Goal: Task Accomplishment & Management: Use online tool/utility

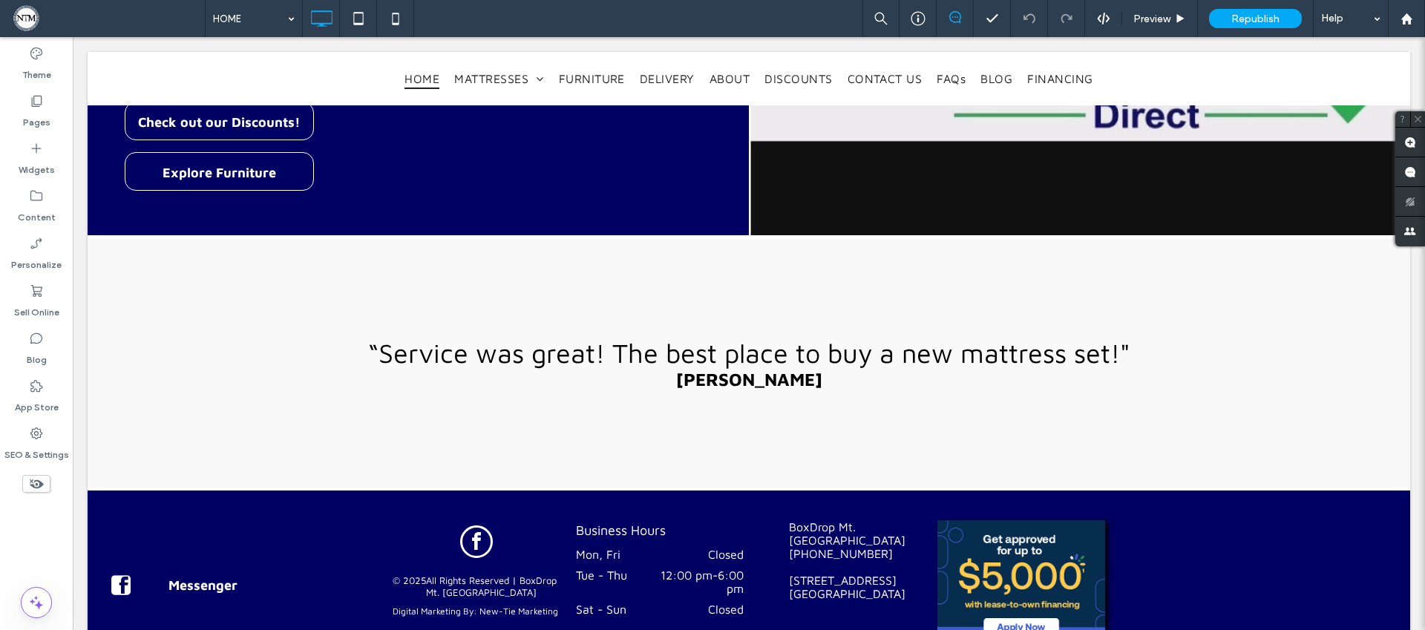
click at [41, 482] on use at bounding box center [37, 484] width 14 height 10
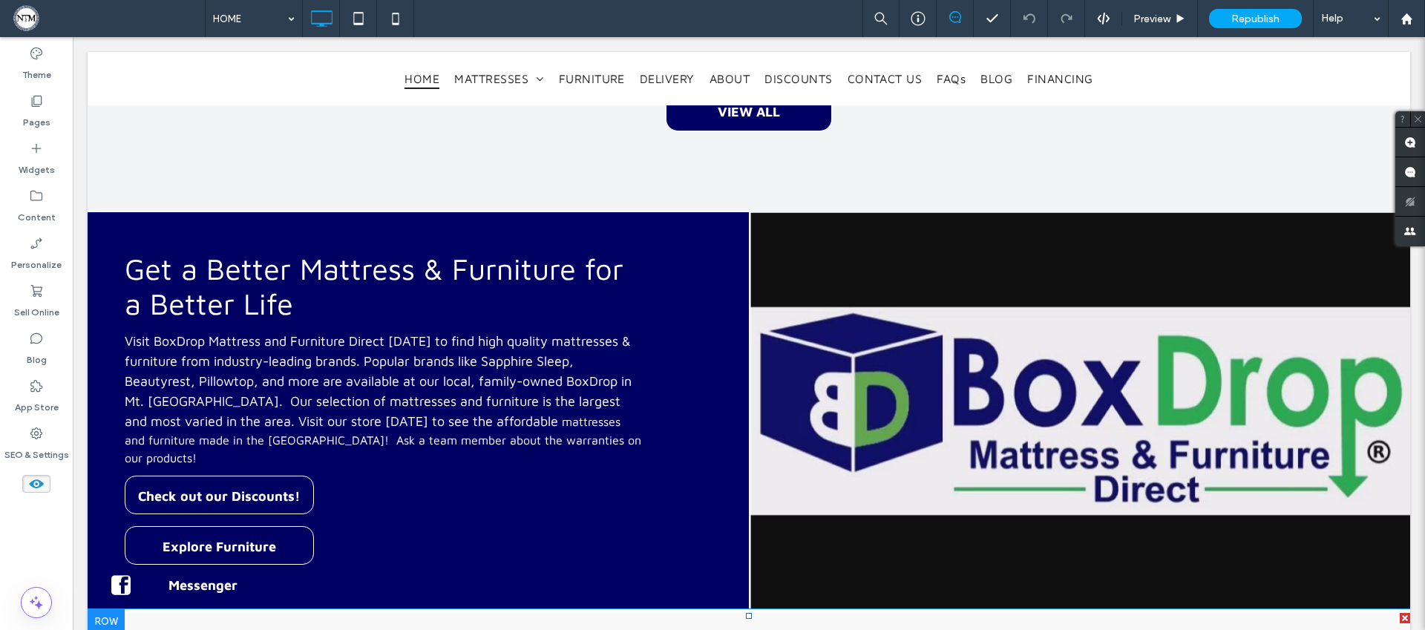
scroll to position [2515, 0]
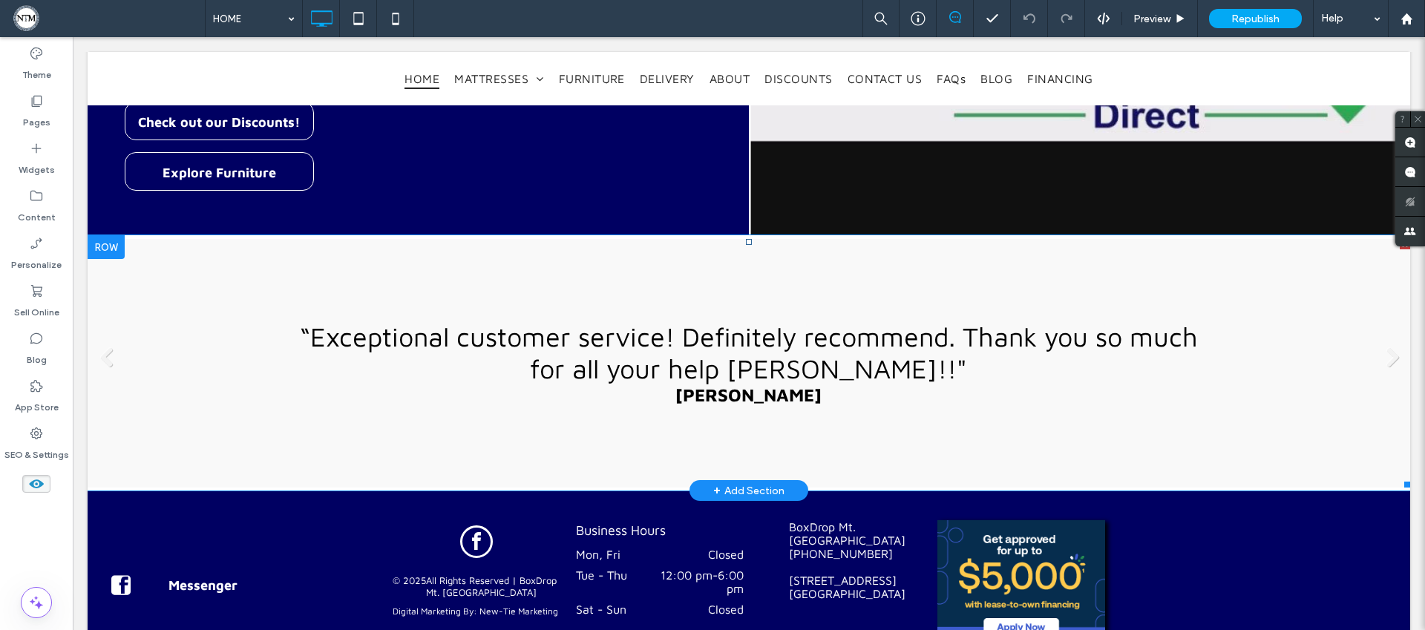
click at [625, 328] on li "“Exceptional customer service! Definitely recommend. Thank you so much for all …" at bounding box center [749, 363] width 1322 height 249
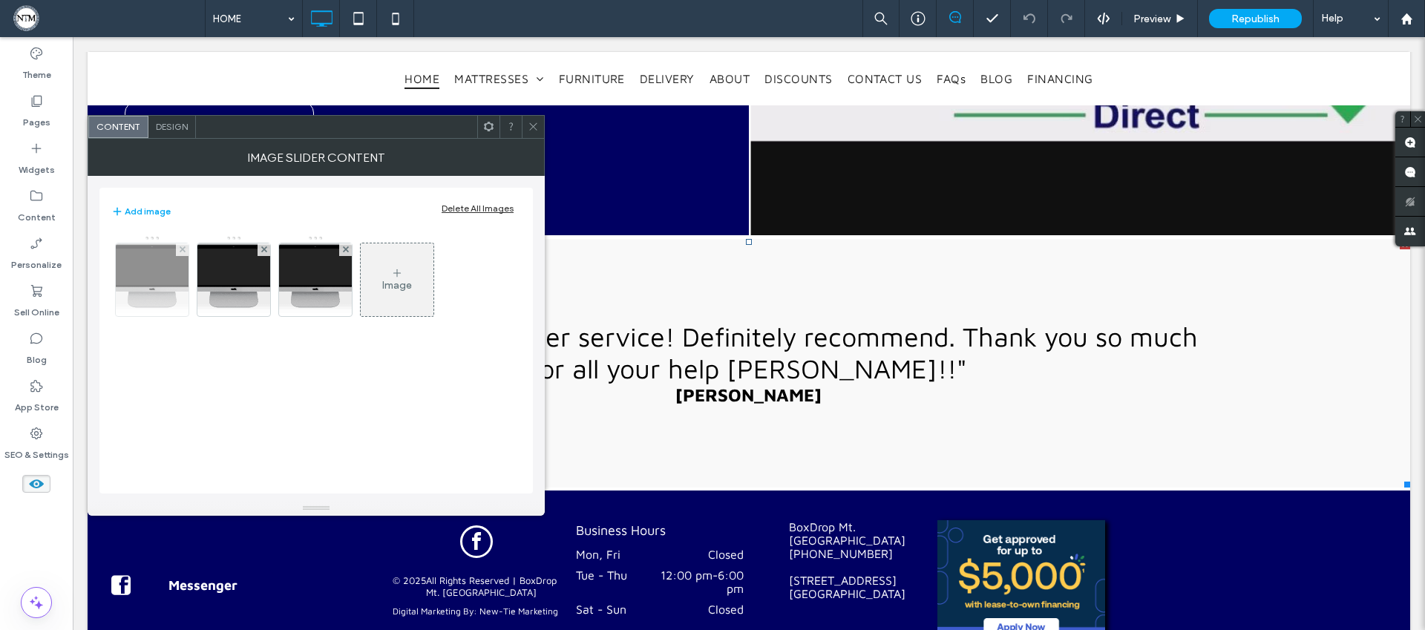
click at [148, 294] on img at bounding box center [152, 279] width 235 height 73
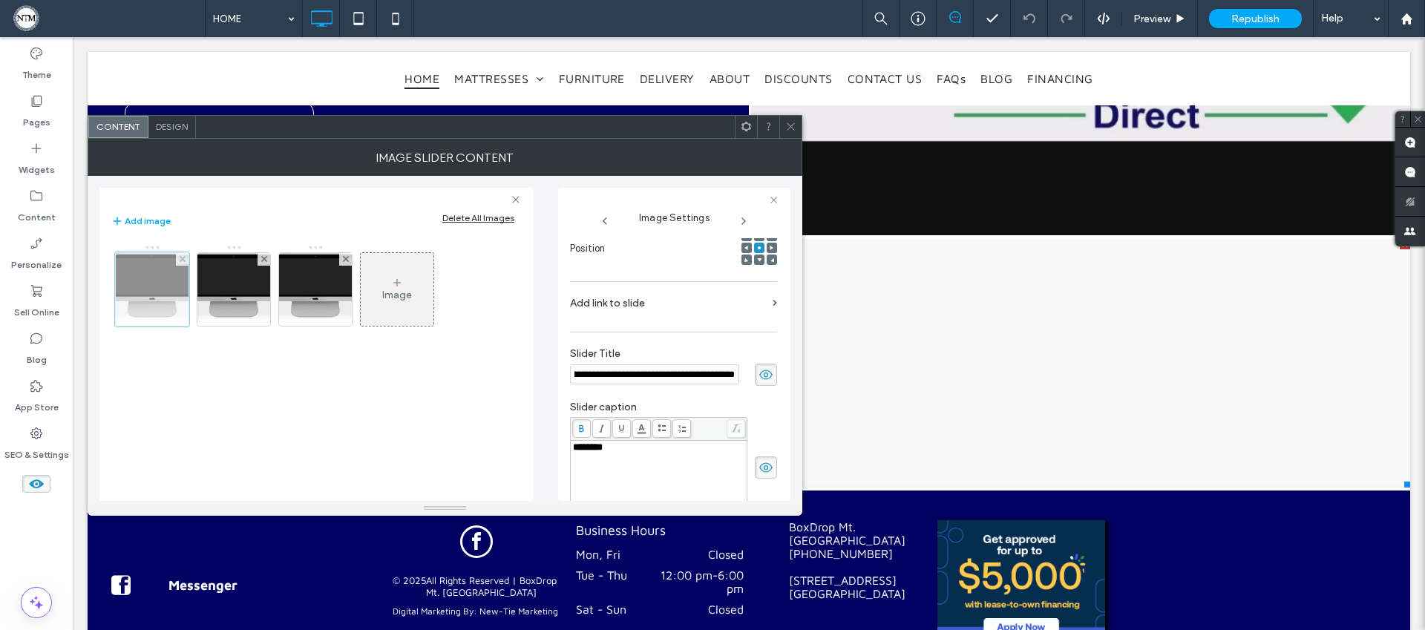
scroll to position [0, 0]
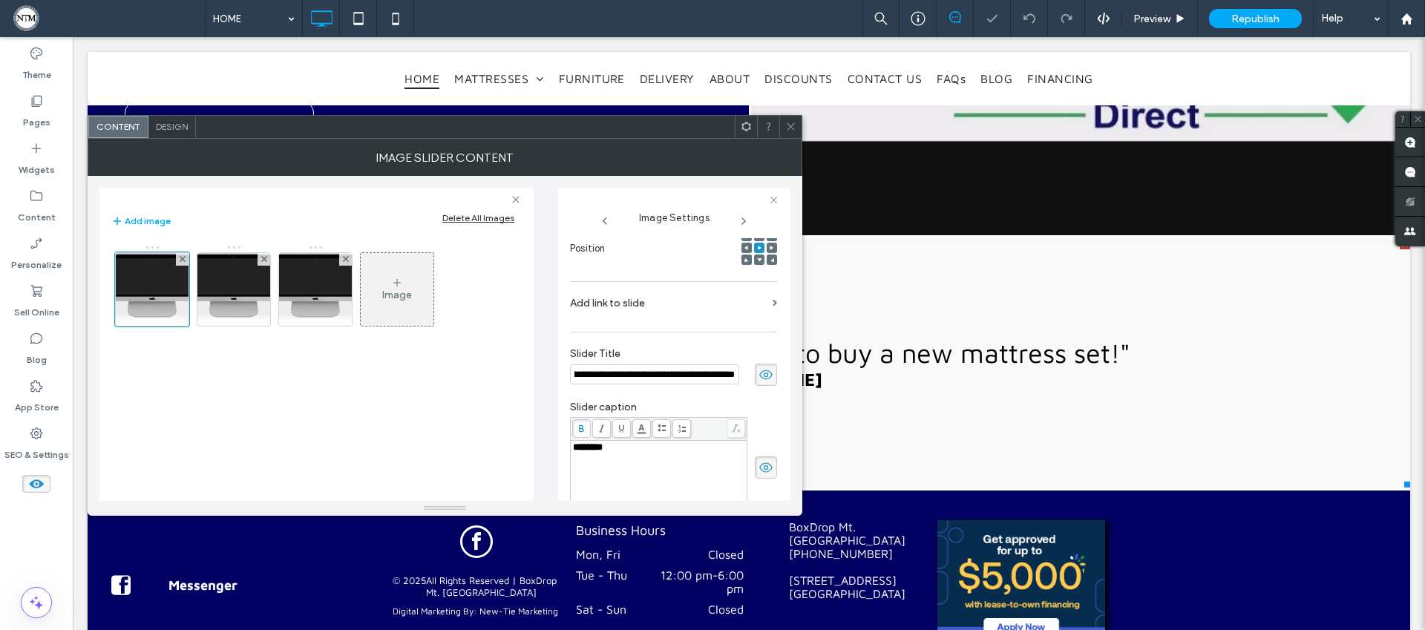
click at [741, 131] on icon at bounding box center [746, 126] width 11 height 11
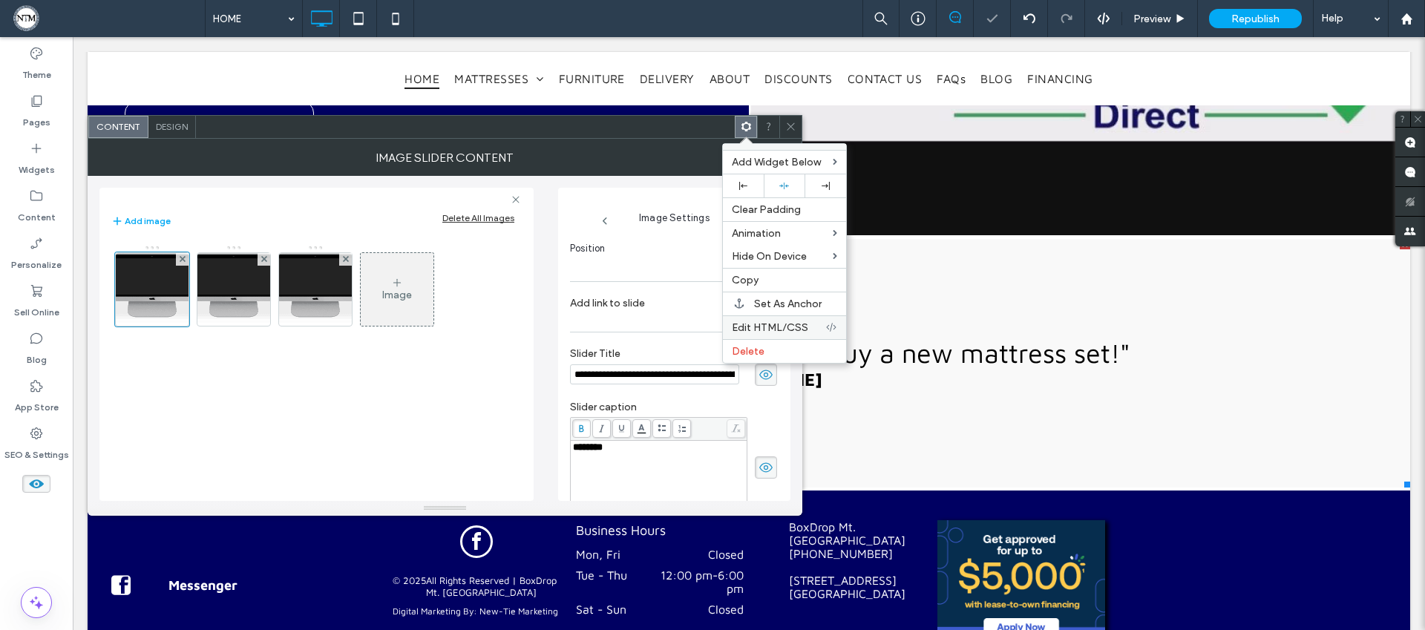
click at [764, 327] on span "Edit HTML/CSS" at bounding box center [770, 327] width 76 height 13
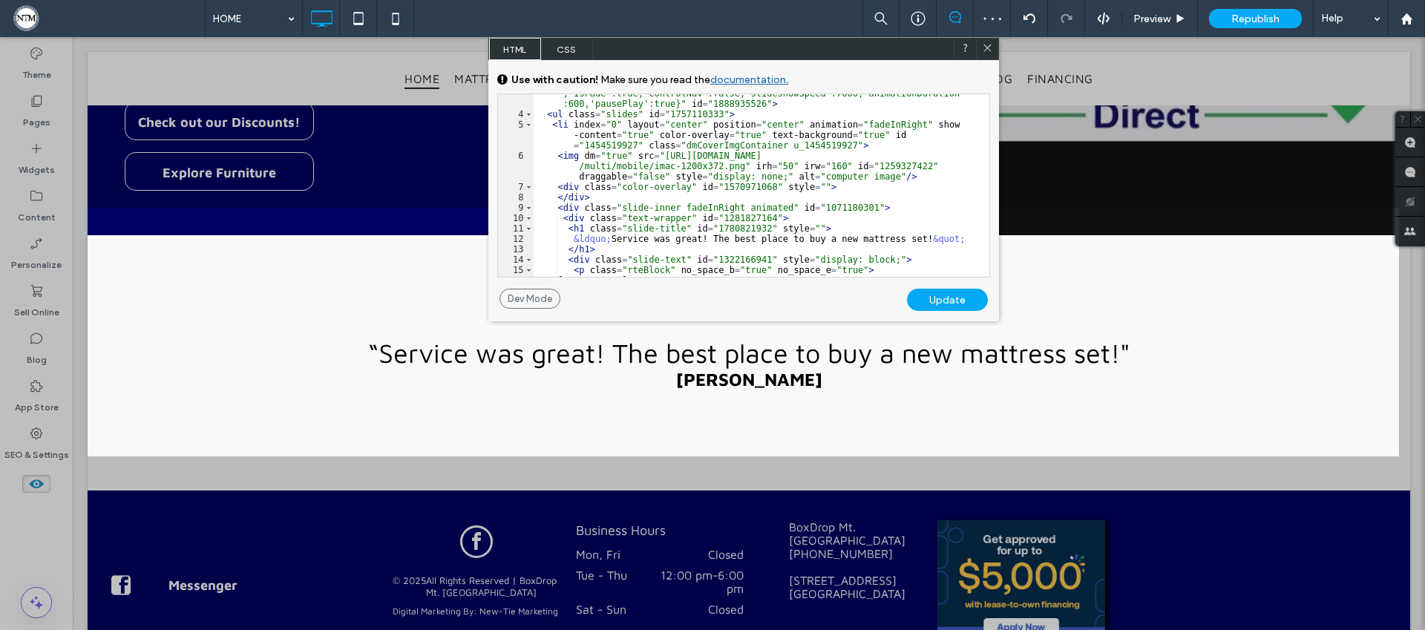
scroll to position [134, 0]
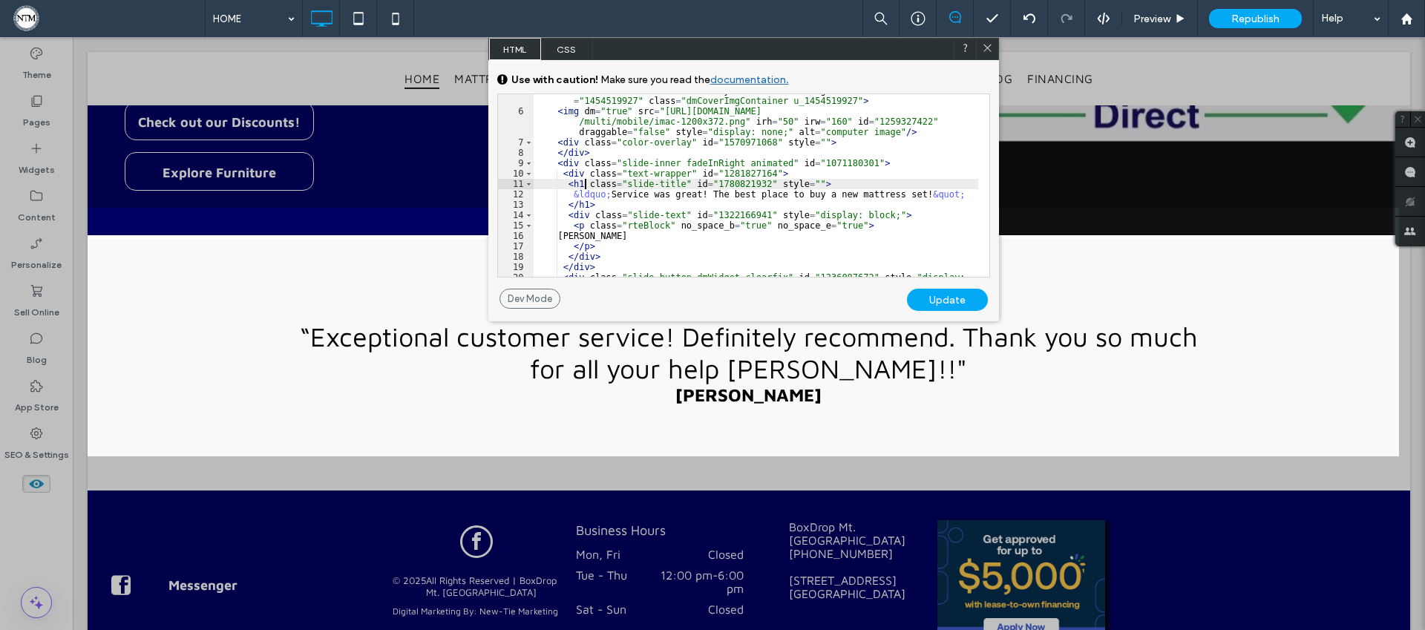
click at [583, 183] on div "< li index = "0" layout = "center" position = "center" animation = "fadeInRight…" at bounding box center [756, 192] width 445 height 235
type textarea "**"
click at [922, 297] on div "Update" at bounding box center [947, 300] width 81 height 22
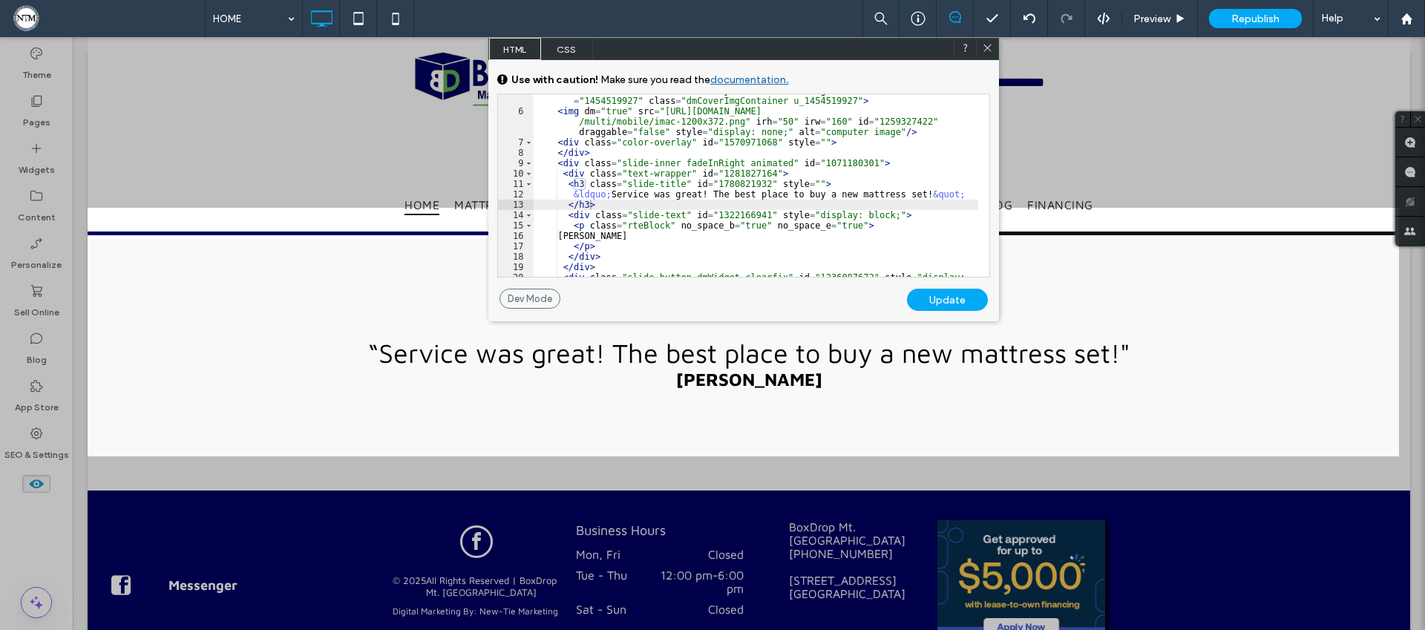
click at [694, 207] on div "< li index = "0" layout = "center" position = "center" animation = "fadeInRight…" at bounding box center [756, 192] width 445 height 235
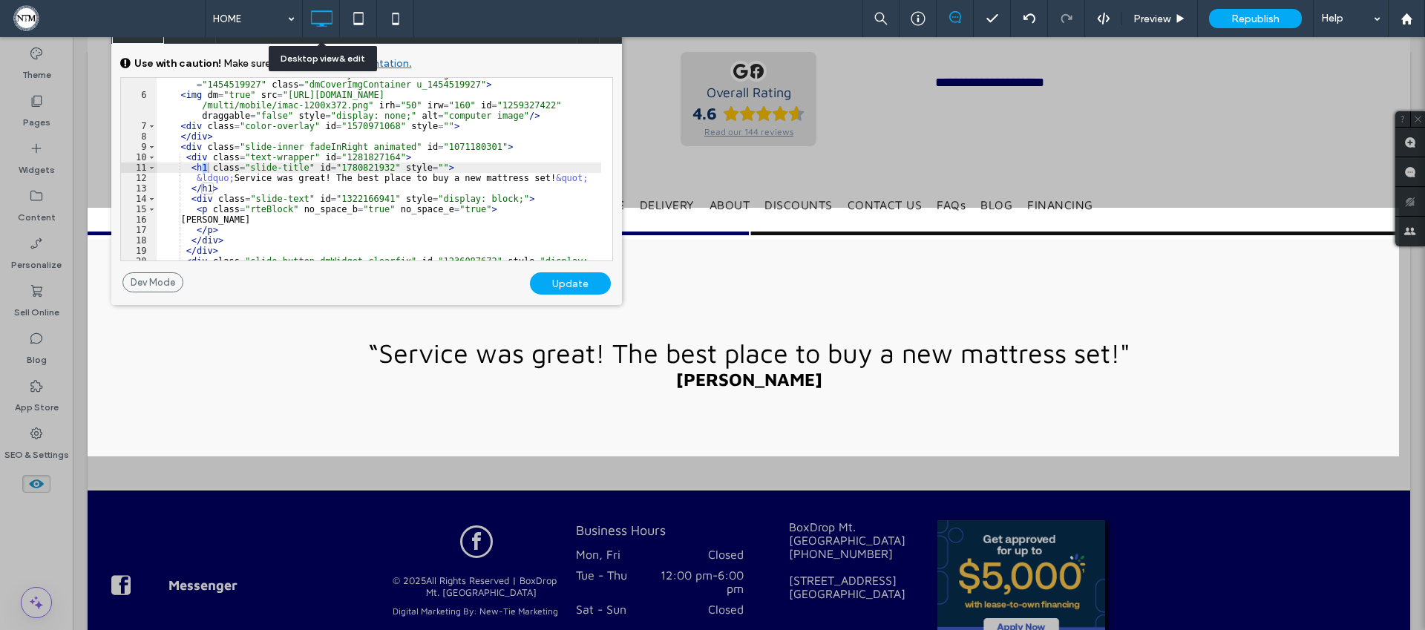
drag, startPoint x: 698, startPoint y: 52, endPoint x: 324, endPoint y: 23, distance: 374.4
click at [324, 23] on div "HOME Preview Republish Help Site Comments Team & Clients Automate new comments …" at bounding box center [712, 315] width 1425 height 630
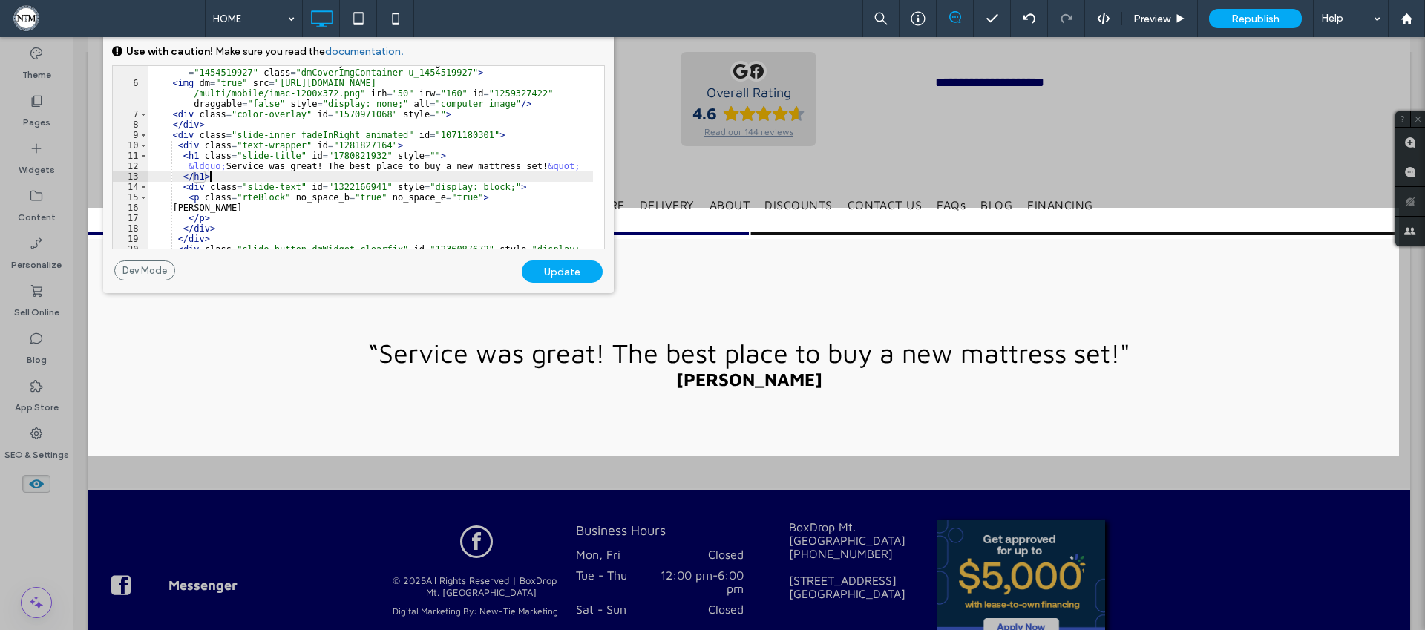
click at [409, 180] on div "< li index = "0" layout = "center" position = "center" animation = "fadeInRight…" at bounding box center [370, 164] width 445 height 235
click at [542, 273] on div "Update" at bounding box center [562, 271] width 81 height 22
